Goal: Information Seeking & Learning: Learn about a topic

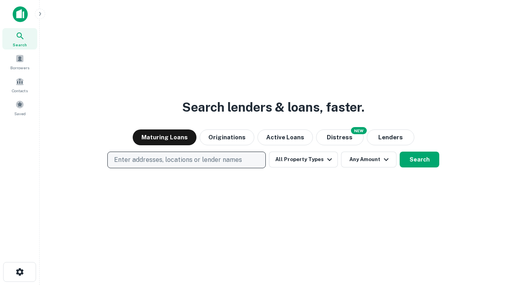
click at [186, 160] on p "Enter addresses, locations or lender names" at bounding box center [178, 160] width 128 height 10
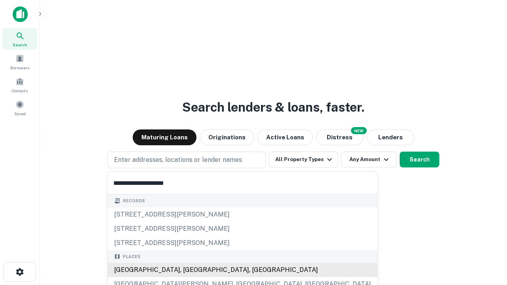
click at [189, 270] on div "[GEOGRAPHIC_DATA], [GEOGRAPHIC_DATA], [GEOGRAPHIC_DATA]" at bounding box center [243, 270] width 270 height 14
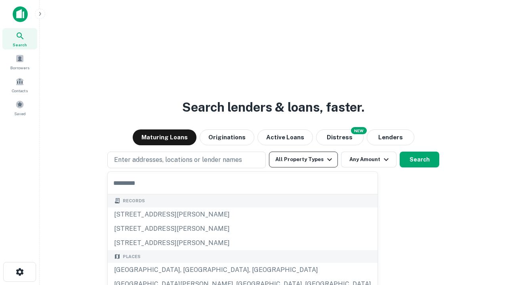
click at [304, 160] on button "All Property Types" at bounding box center [303, 160] width 69 height 16
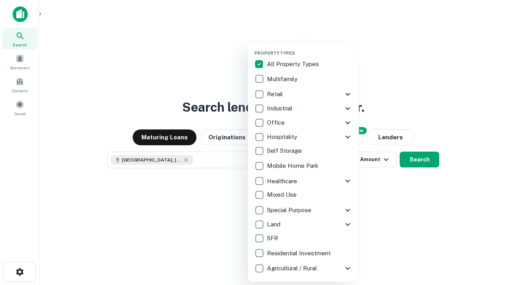
click at [310, 48] on button "button" at bounding box center [310, 48] width 111 height 0
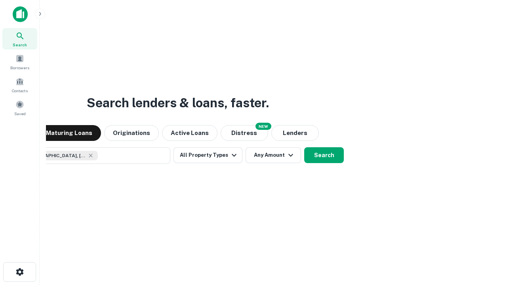
scroll to position [13, 0]
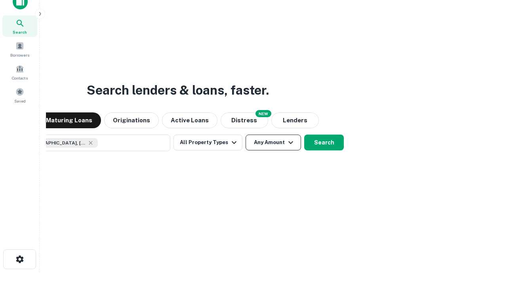
click at [246, 135] on button "Any Amount" at bounding box center [273, 143] width 55 height 16
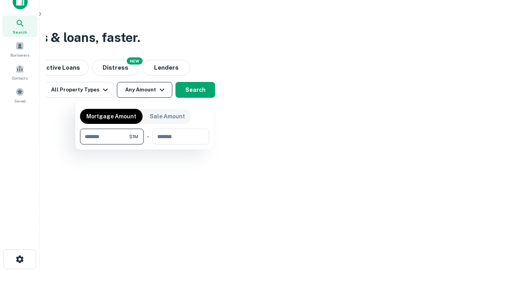
type input "*******"
click at [145, 145] on button "button" at bounding box center [144, 145] width 129 height 0
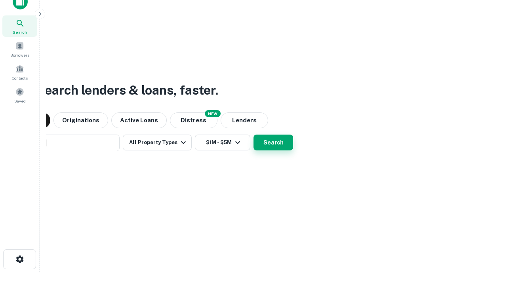
click at [254, 135] on button "Search" at bounding box center [274, 143] width 40 height 16
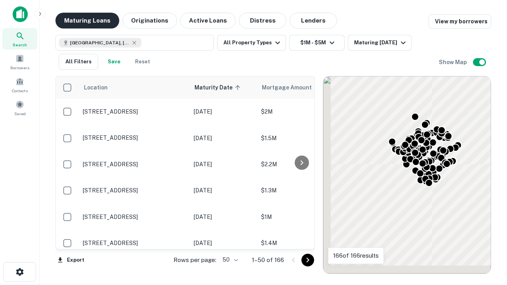
click at [87, 21] on button "Maturing Loans" at bounding box center [87, 21] width 64 height 16
